Goal: Transaction & Acquisition: Purchase product/service

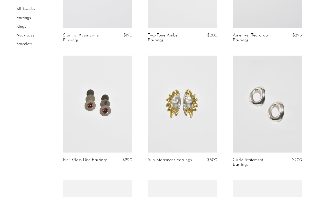
scroll to position [245, 0]
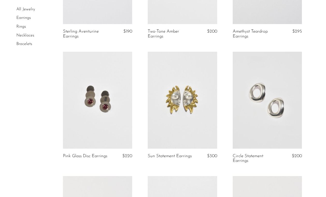
click at [29, 7] on link "All Jewelry" at bounding box center [25, 9] width 19 height 4
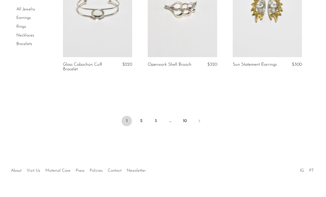
scroll to position [1466, 0]
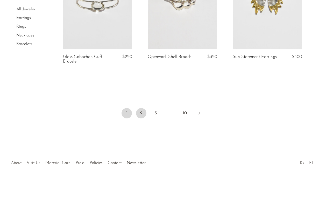
click at [141, 113] on link "2" at bounding box center [141, 113] width 10 height 10
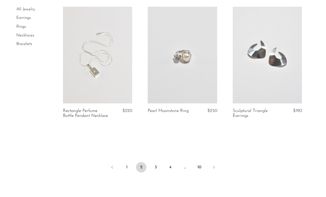
scroll to position [1410, 0]
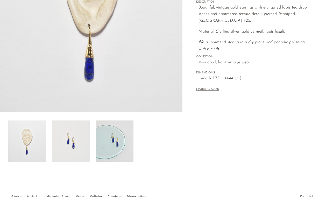
scroll to position [140, 0]
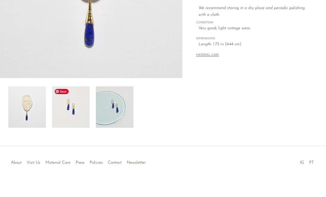
click at [71, 110] on img at bounding box center [71, 106] width 38 height 41
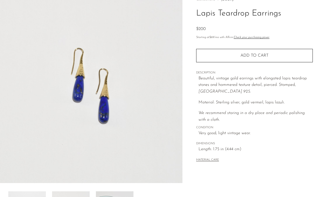
scroll to position [22, 0]
